Goal: Information Seeking & Learning: Compare options

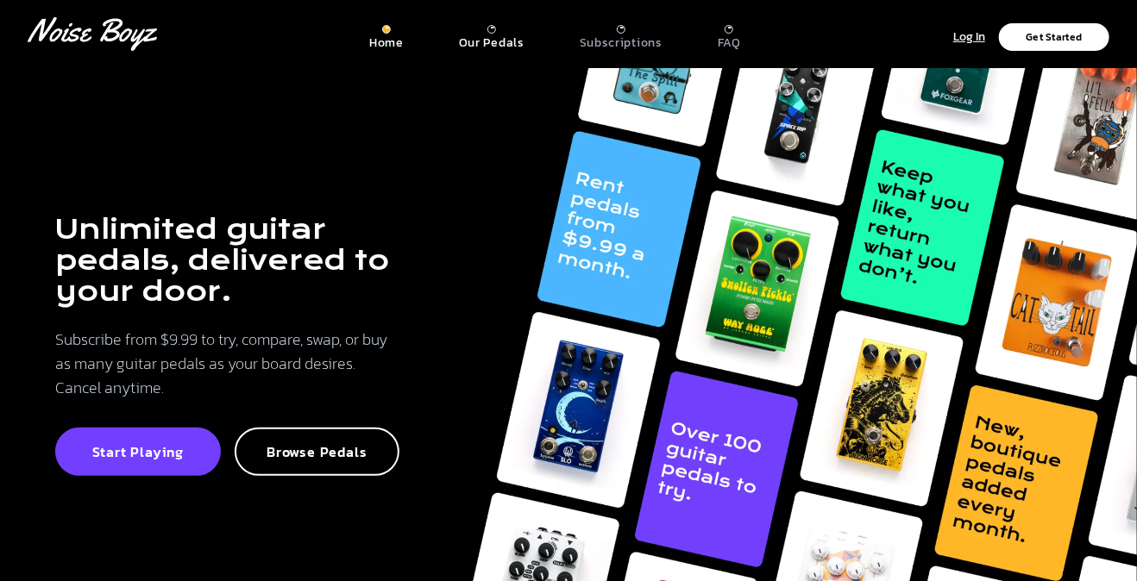
click at [500, 37] on p "Our Pedals" at bounding box center [492, 43] width 66 height 16
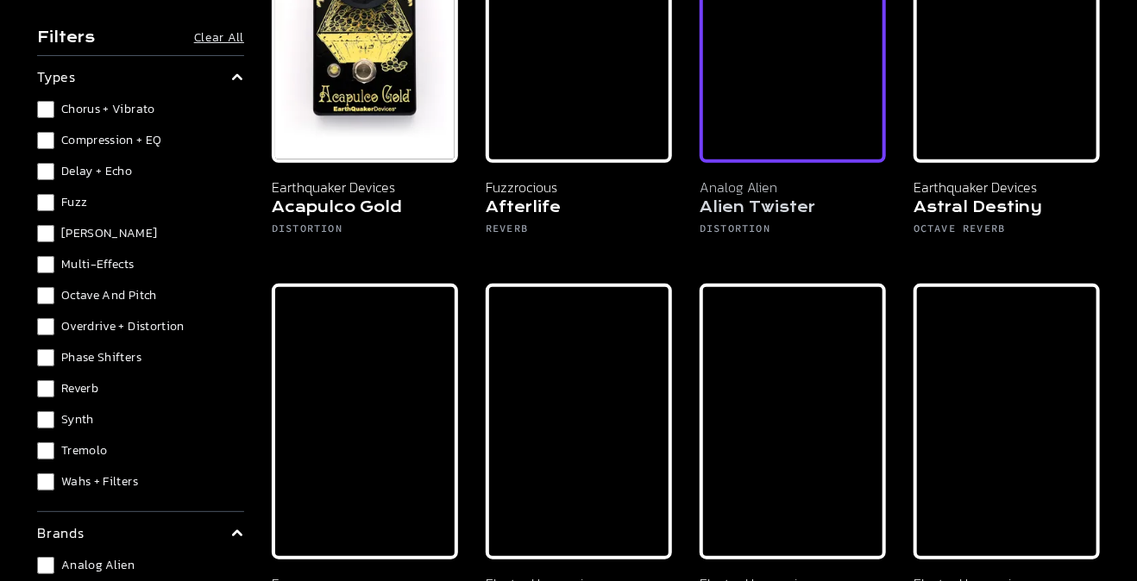
scroll to position [345, 0]
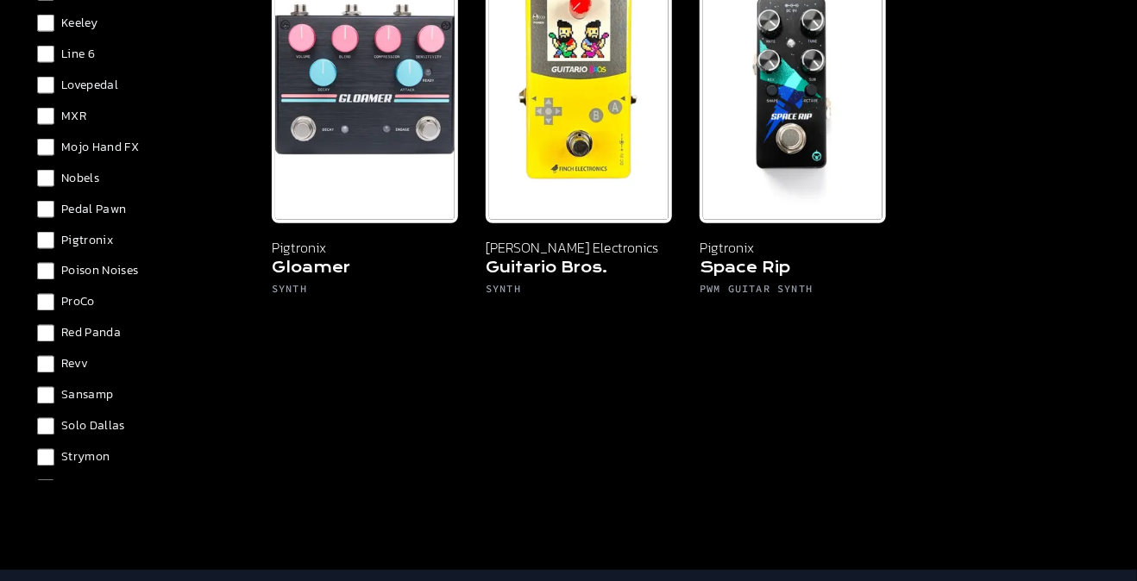
scroll to position [1056, 0]
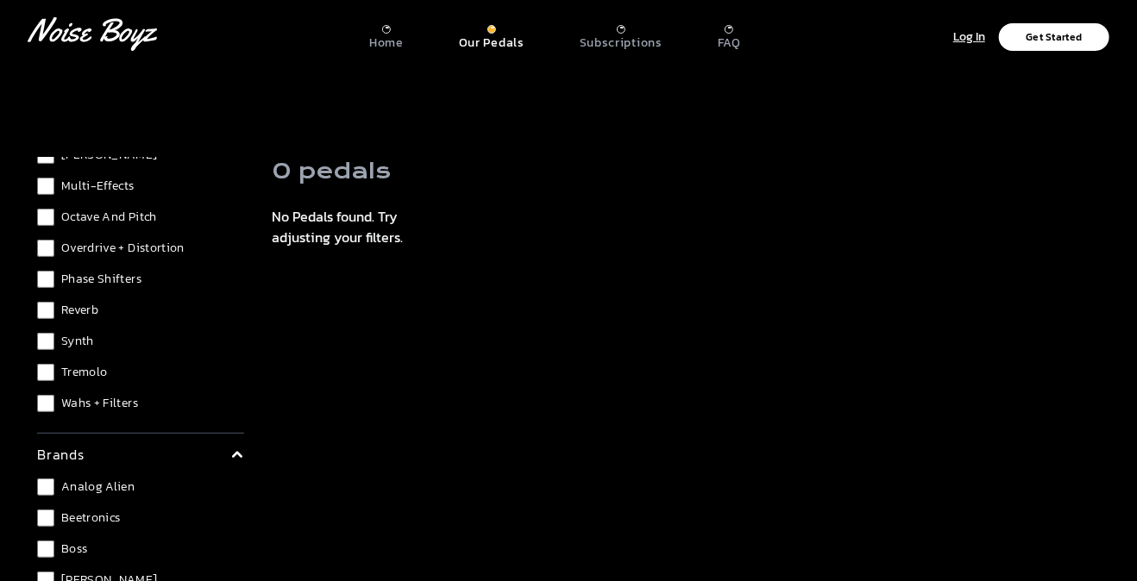
scroll to position [231, 0]
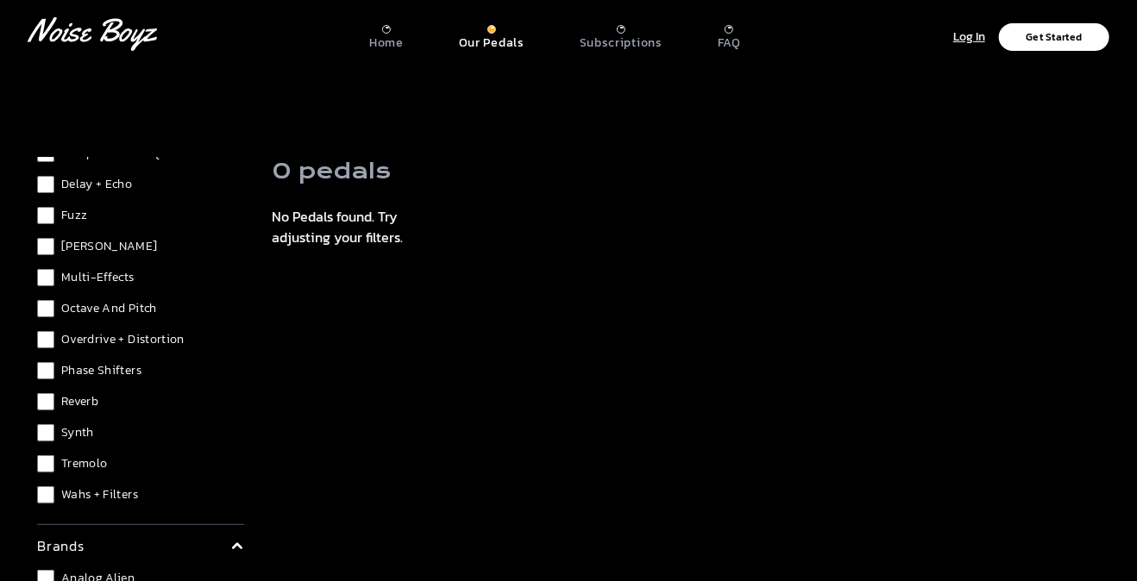
scroll to position [59, 0]
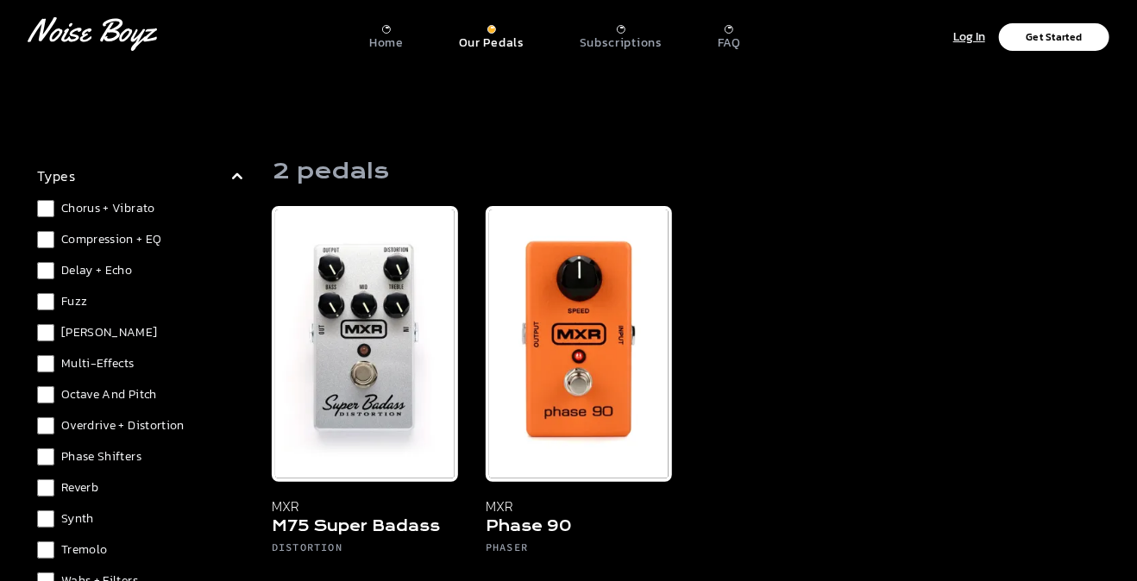
scroll to position [43, 0]
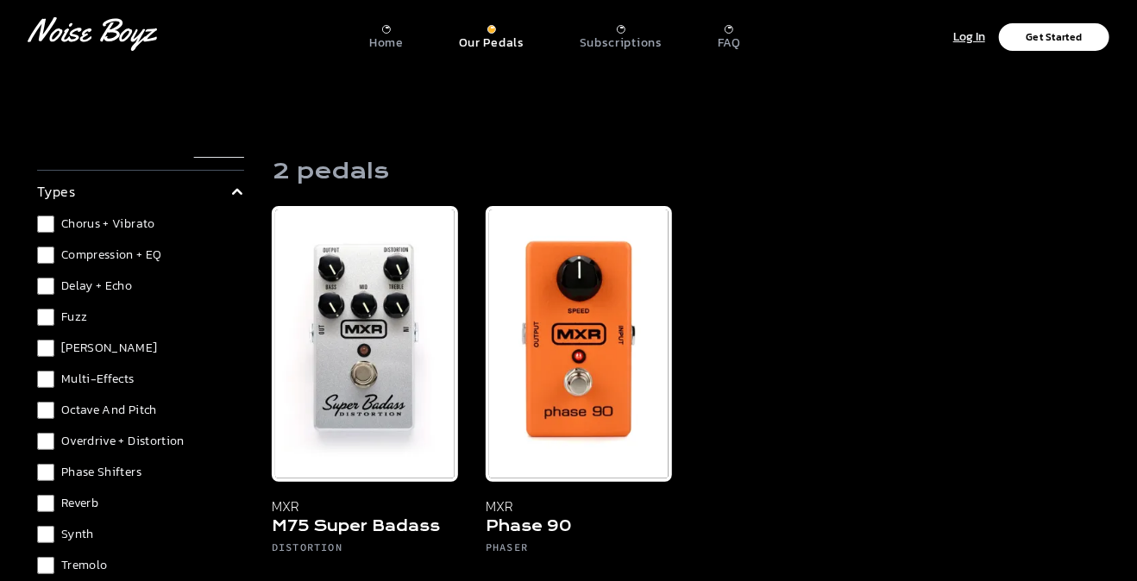
click at [248, 240] on div "Filters Clear All types Chorus + Vibrato Compression + EQ Delay + Echo Fuzz [PE…" at bounding box center [568, 448] width 1063 height 595
click at [398, 43] on p "Home" at bounding box center [386, 43] width 34 height 16
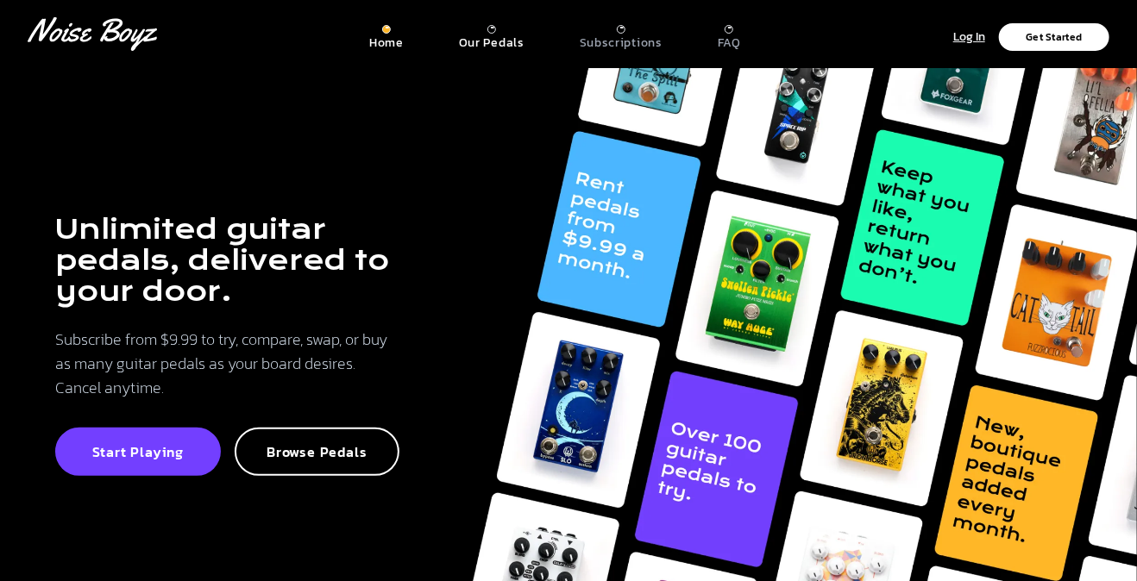
click at [497, 45] on p "Our Pedals" at bounding box center [492, 43] width 66 height 16
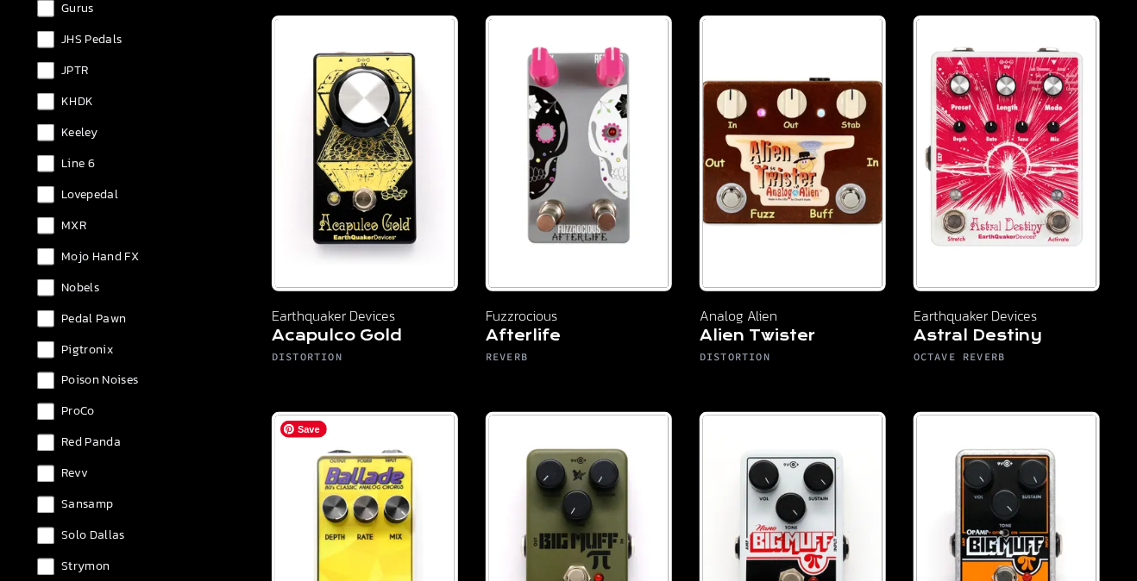
scroll to position [259, 0]
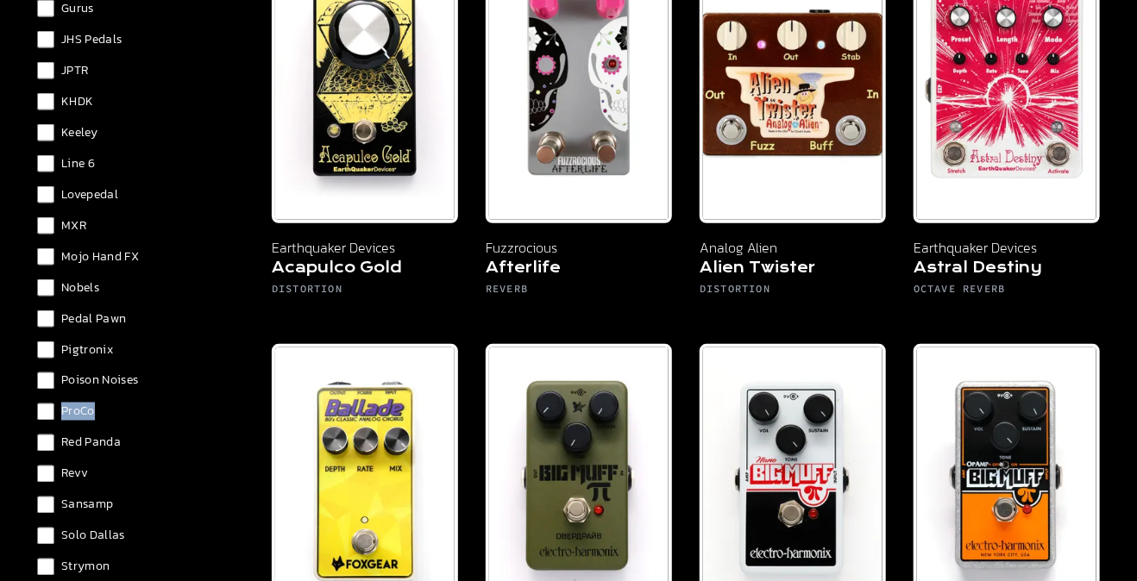
drag, startPoint x: 229, startPoint y: 386, endPoint x: 225, endPoint y: 420, distance: 34.7
click at [225, 420] on div "Analog Alien Beetronics Boss Crowther Cusack Music DOD Deltalab Diezel Digitech…" at bounding box center [140, 117] width 207 height 1228
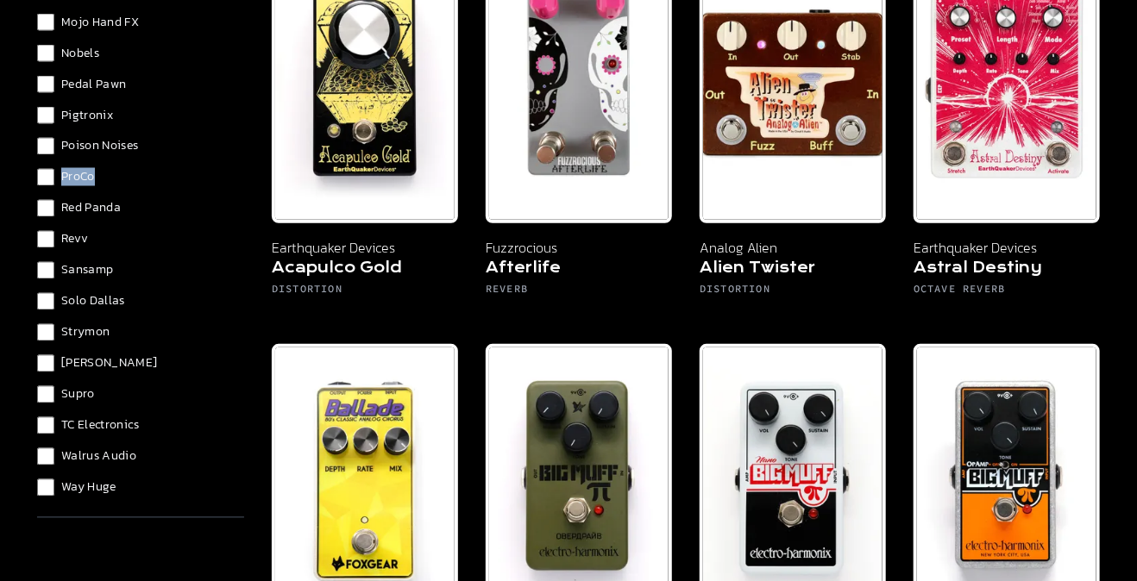
scroll to position [1294, 0]
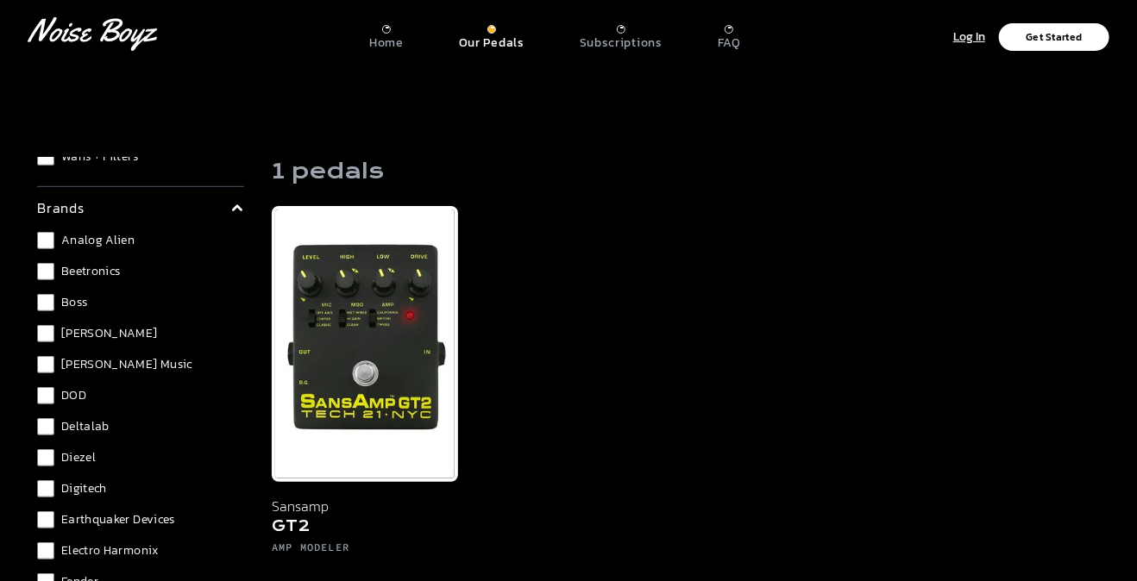
scroll to position [481, 0]
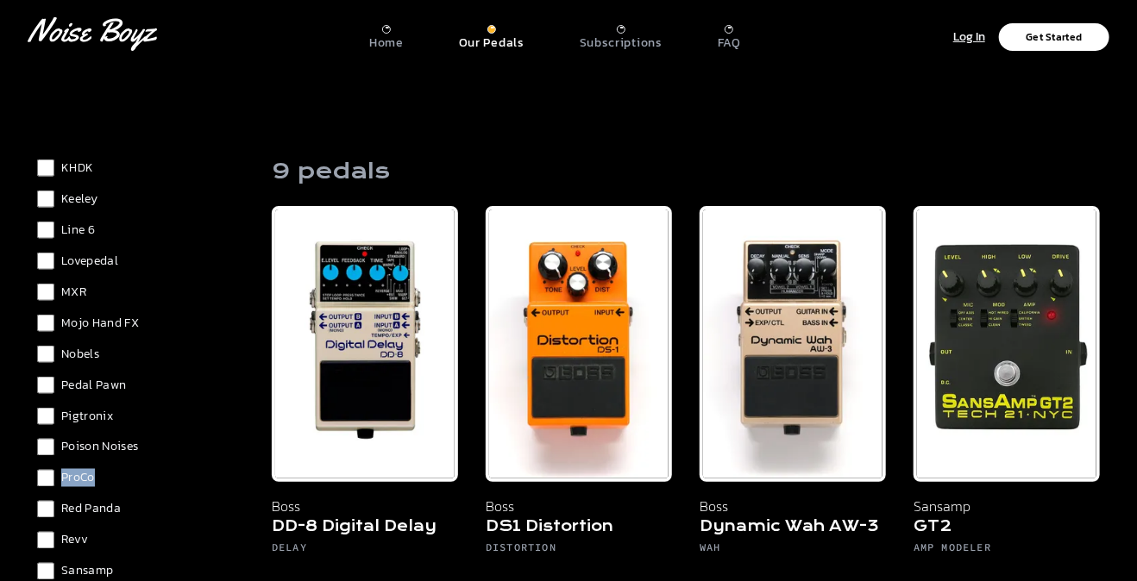
scroll to position [1171, 0]
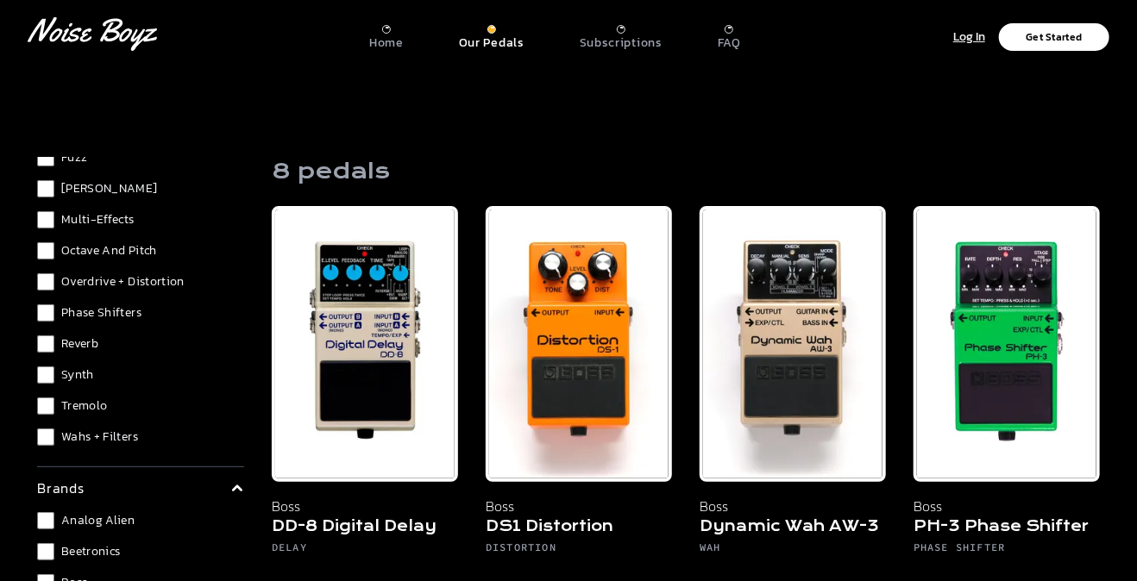
scroll to position [193, 0]
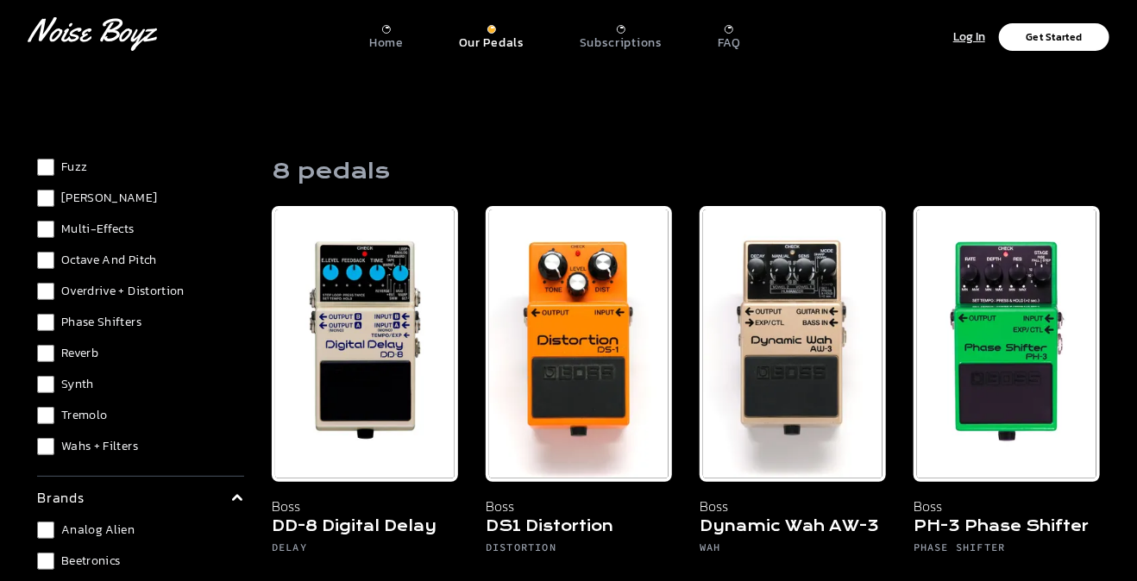
click at [55, 289] on label "Overdrive + Distortion" at bounding box center [140, 291] width 207 height 17
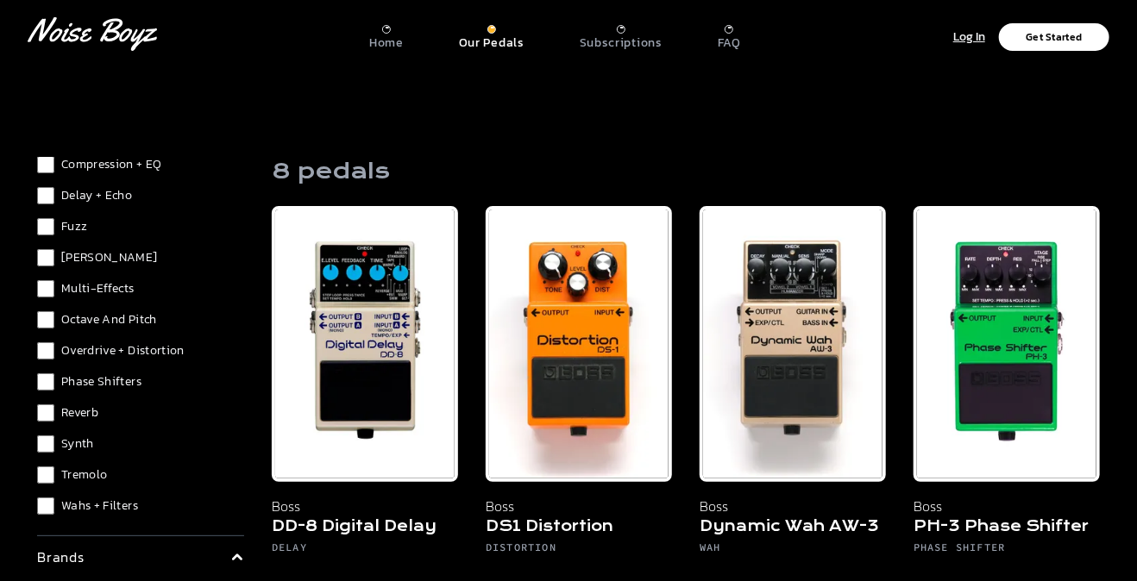
scroll to position [107, 0]
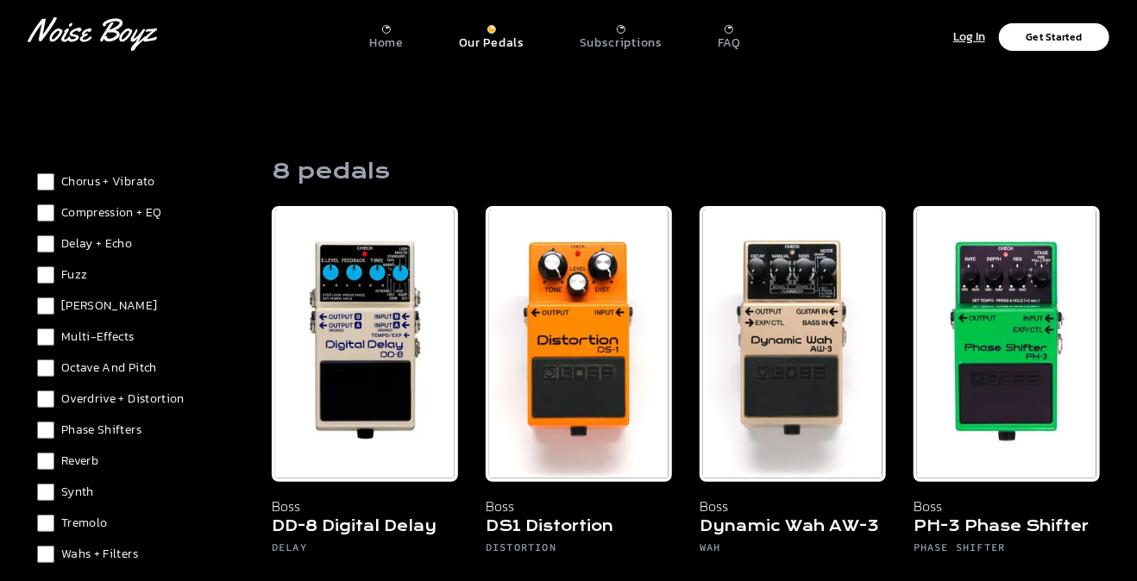
scroll to position [86, 0]
